Goal: Transaction & Acquisition: Subscribe to service/newsletter

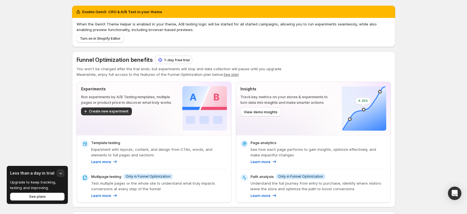
click at [166, 61] on p "1-day free trial" at bounding box center [177, 60] width 26 height 6
